Goal: Transaction & Acquisition: Subscribe to service/newsletter

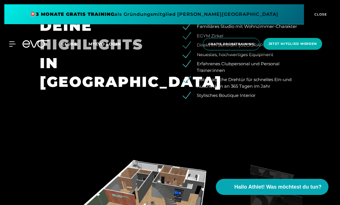
scroll to position [454, 0]
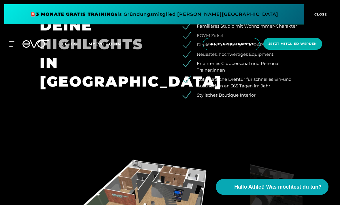
click at [12, 42] on icon at bounding box center [12, 43] width 6 height 5
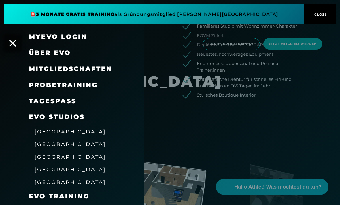
click at [38, 71] on span "Mitgliedschaften" at bounding box center [70, 69] width 83 height 8
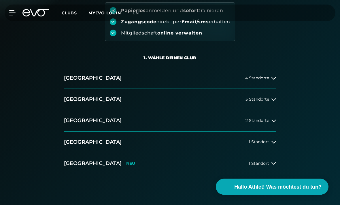
scroll to position [80, 0]
click at [268, 104] on button "[GEOGRAPHIC_DATA] 3 Standorte" at bounding box center [170, 99] width 212 height 21
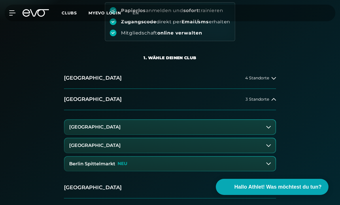
click at [272, 102] on icon at bounding box center [273, 99] width 5 height 5
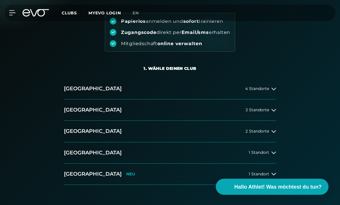
scroll to position [70, 0]
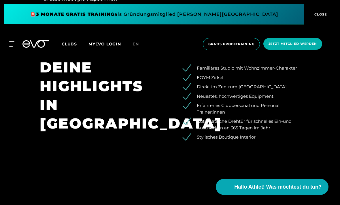
scroll to position [412, 0]
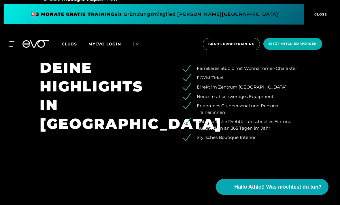
click at [298, 45] on span "Jetzt Mitglied werden" at bounding box center [292, 43] width 48 height 5
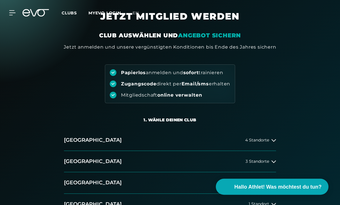
scroll to position [17, 0]
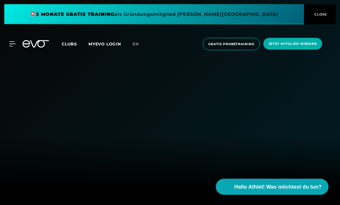
scroll to position [412, 0]
